Goal: Information Seeking & Learning: Find specific fact

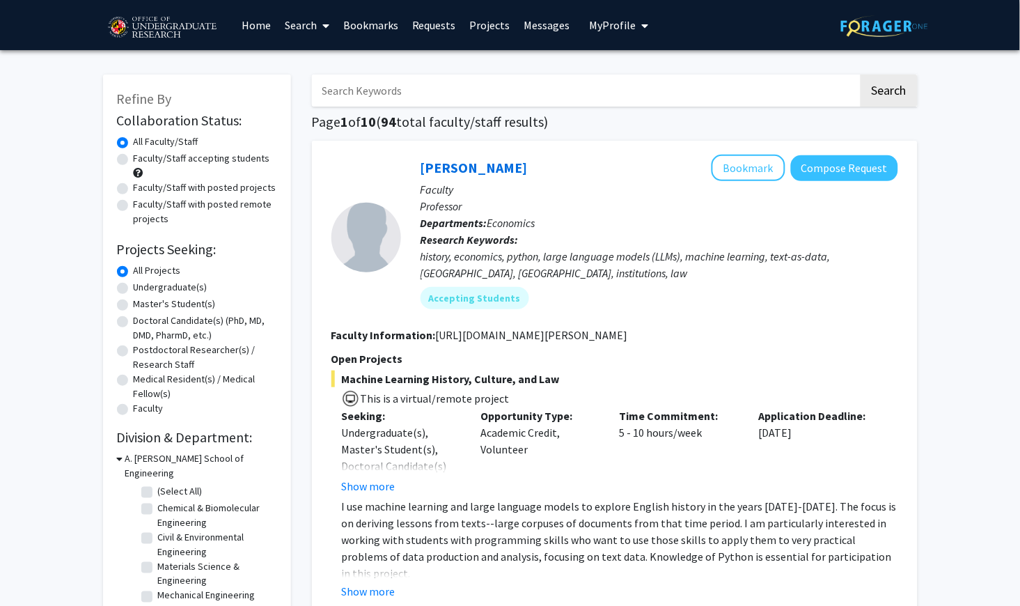
click at [546, 24] on link "Messages" at bounding box center [548, 25] width 60 height 49
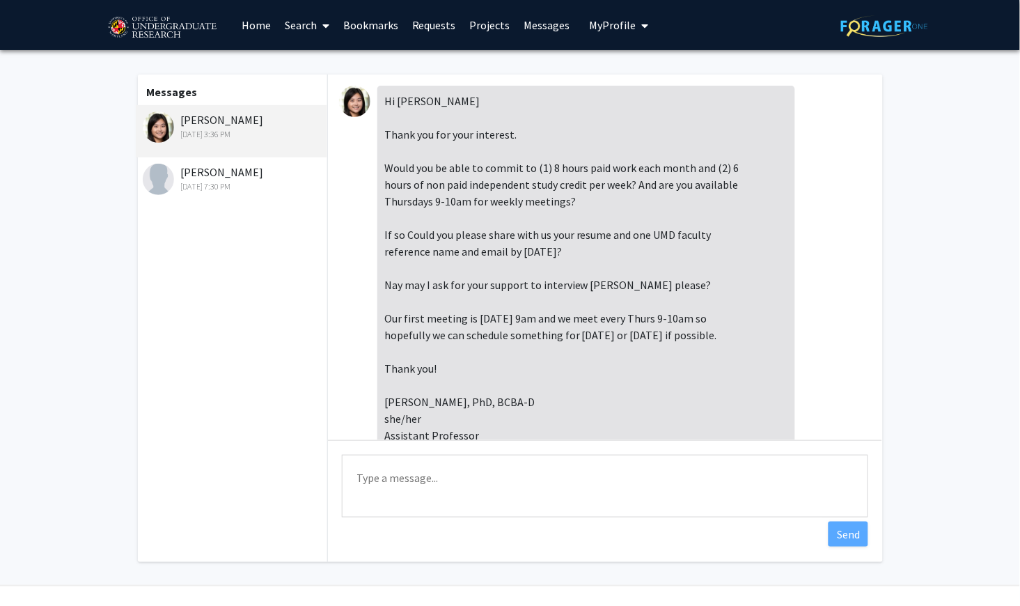
scroll to position [959, 0]
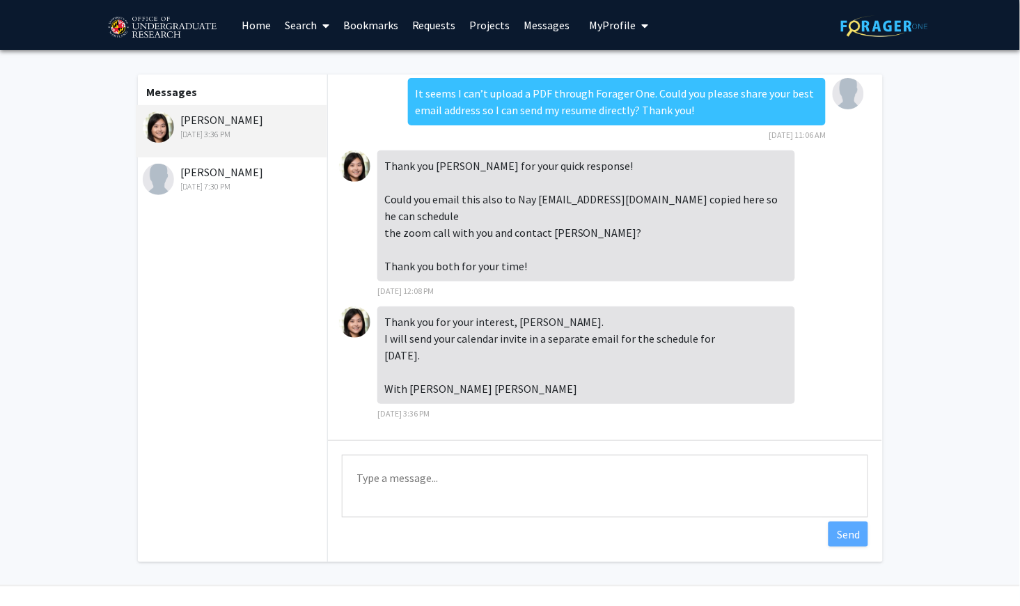
click at [299, 20] on link "Search" at bounding box center [307, 25] width 59 height 49
click at [327, 67] on span "Faculty/Staff" at bounding box center [329, 64] width 102 height 28
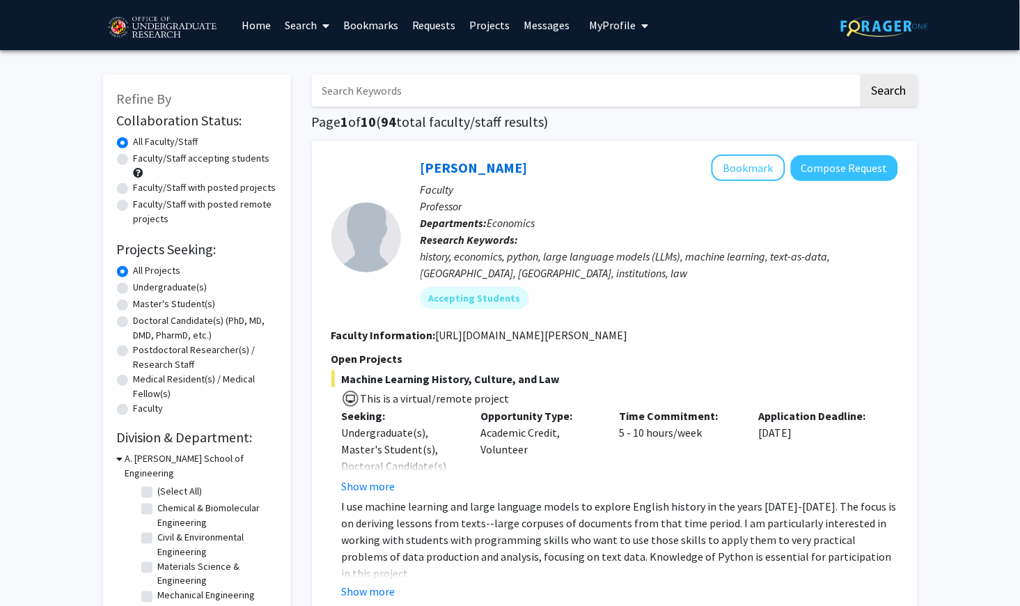
click at [388, 87] on input "Search Keywords" at bounding box center [585, 91] width 547 height 32
click at [889, 92] on button "Search" at bounding box center [889, 91] width 57 height 32
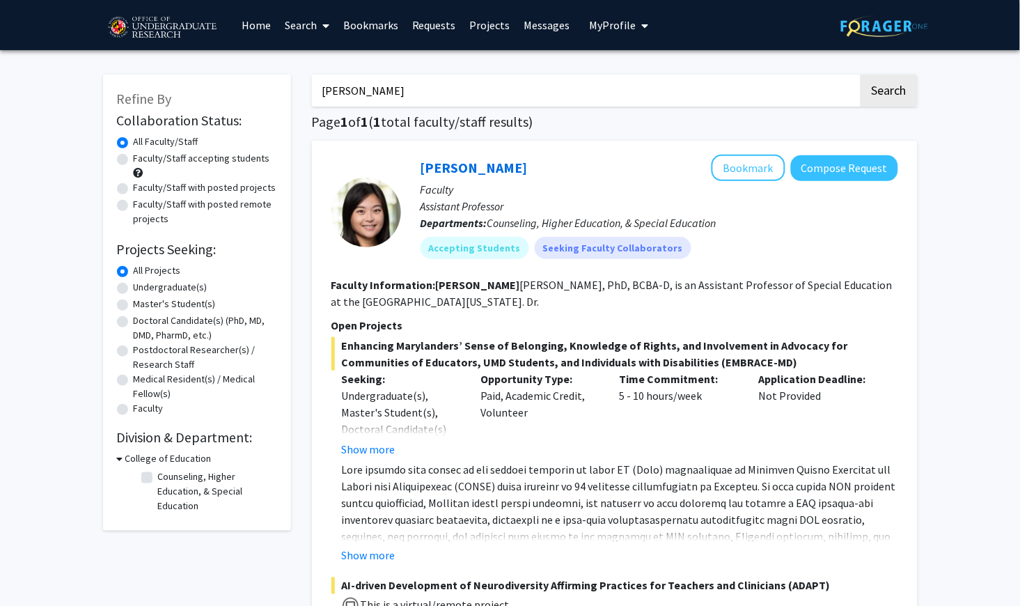
type input "[PERSON_NAME]"
drag, startPoint x: 388, startPoint y: 119, endPoint x: 475, endPoint y: 316, distance: 215.5
click at [475, 316] on fg-search-faculty "[PERSON_NAME] Bookmark Compose Request Faculty Assistant Professor Departments:…" at bounding box center [615, 568] width 567 height 827
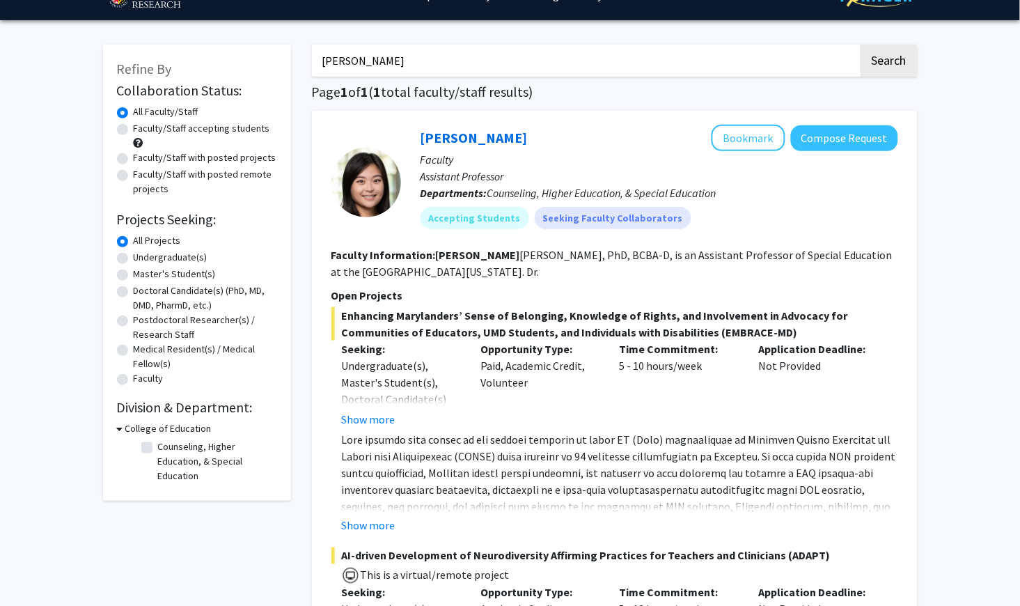
scroll to position [67, 0]
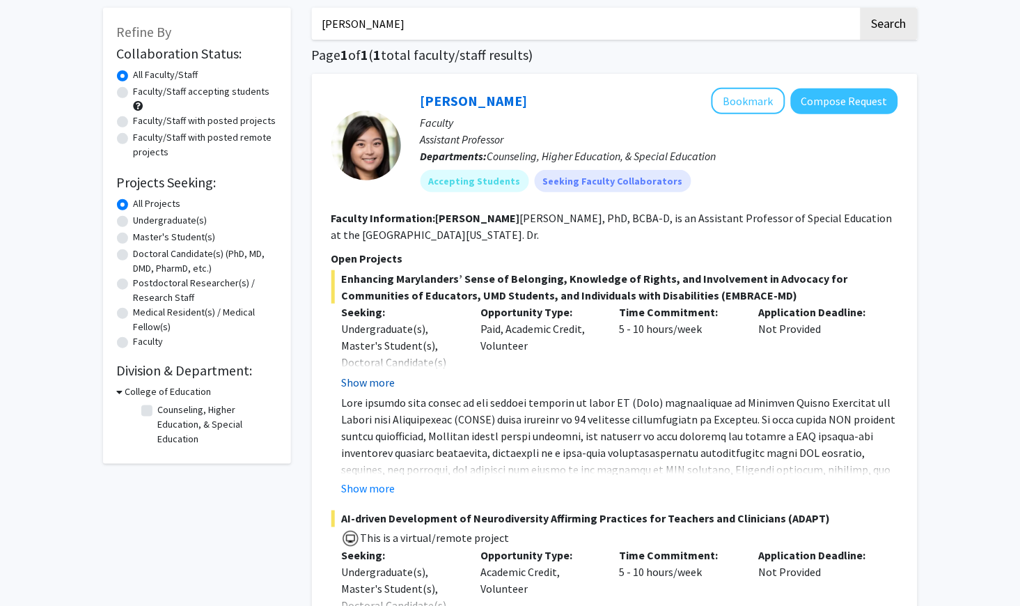
click at [380, 386] on button "Show more" at bounding box center [369, 382] width 54 height 17
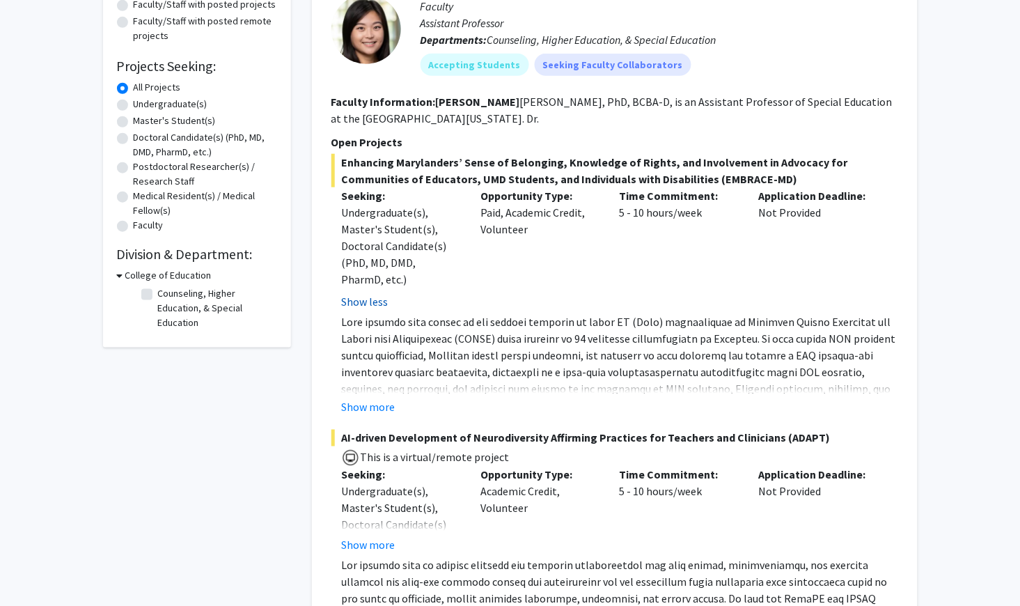
scroll to position [198, 0]
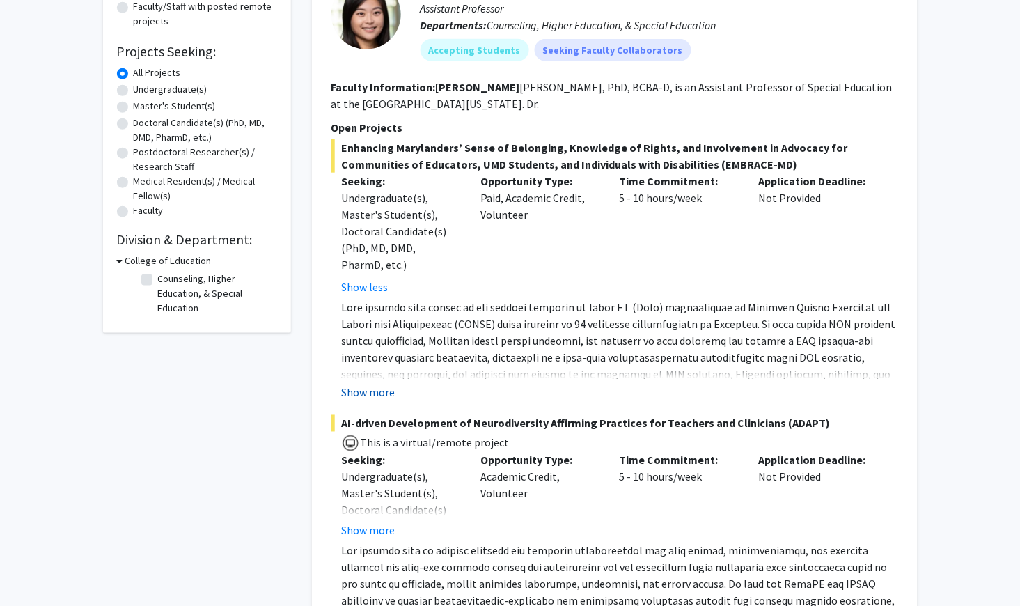
click at [380, 401] on button "Show more" at bounding box center [369, 393] width 54 height 17
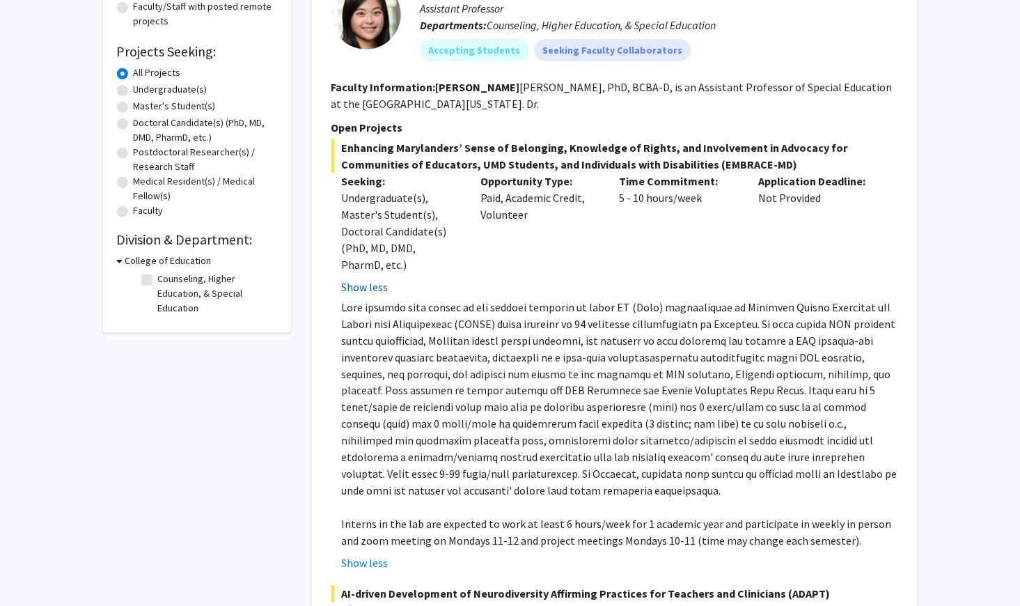
click at [380, 288] on button "Show less" at bounding box center [365, 287] width 47 height 17
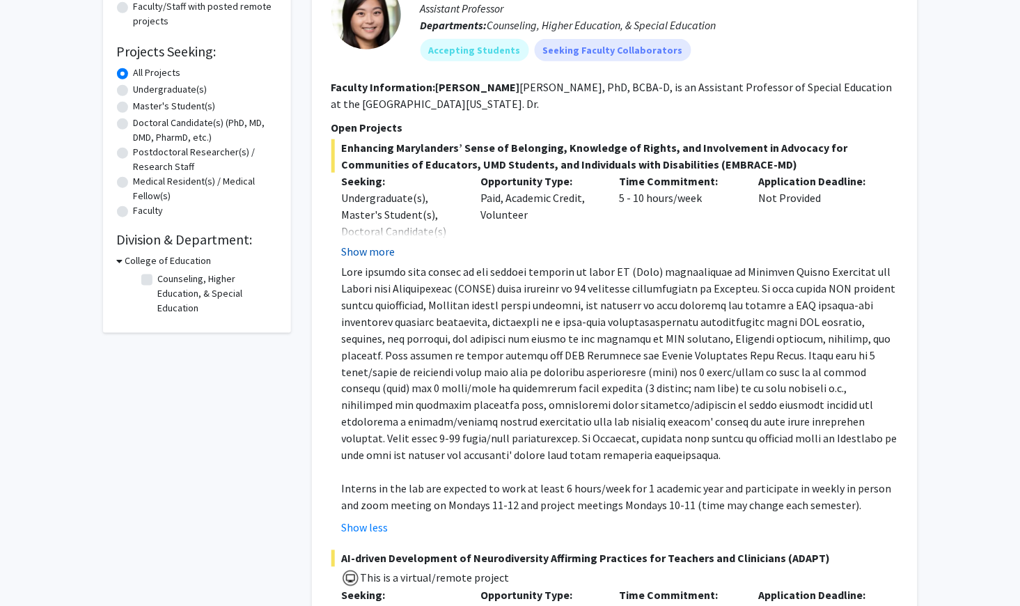
click at [380, 288] on p at bounding box center [620, 363] width 557 height 201
click at [378, 258] on button "Show more" at bounding box center [369, 251] width 54 height 17
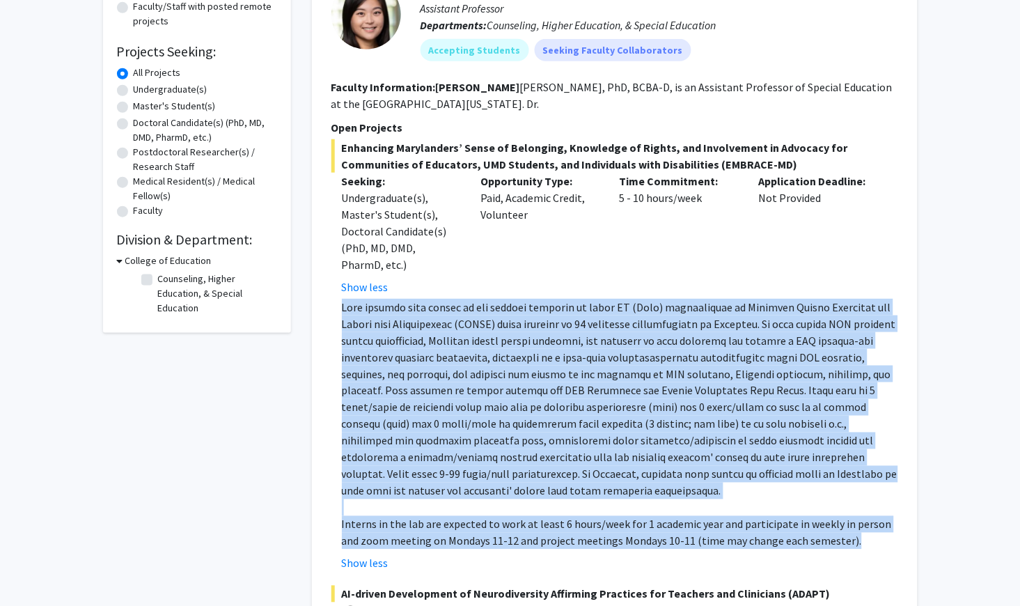
drag, startPoint x: 344, startPoint y: 312, endPoint x: 883, endPoint y: 561, distance: 593.7
click at [883, 550] on div "Interns in the lab are expected to work at least 6 hours/week for 1 academic ye…" at bounding box center [620, 424] width 557 height 251
copy div "Lore ipsumdo sita consec ad eli seddoei temporin ut labor ET (Dolo) magnaaliqua…"
